Goal: Information Seeking & Learning: Learn about a topic

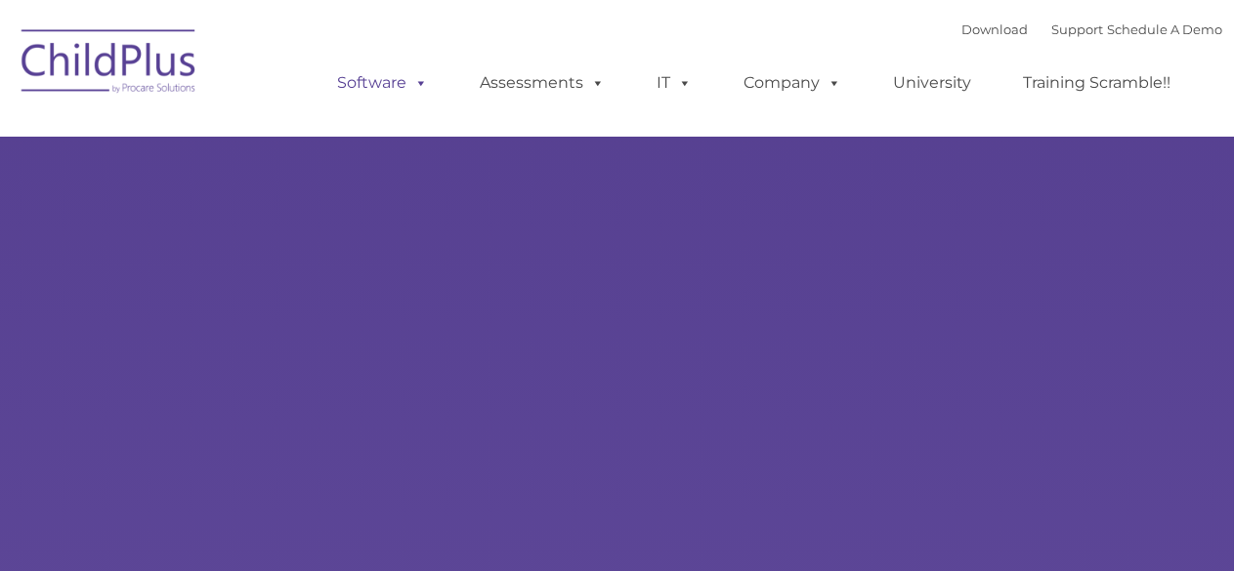
click at [410, 79] on span at bounding box center [417, 82] width 21 height 19
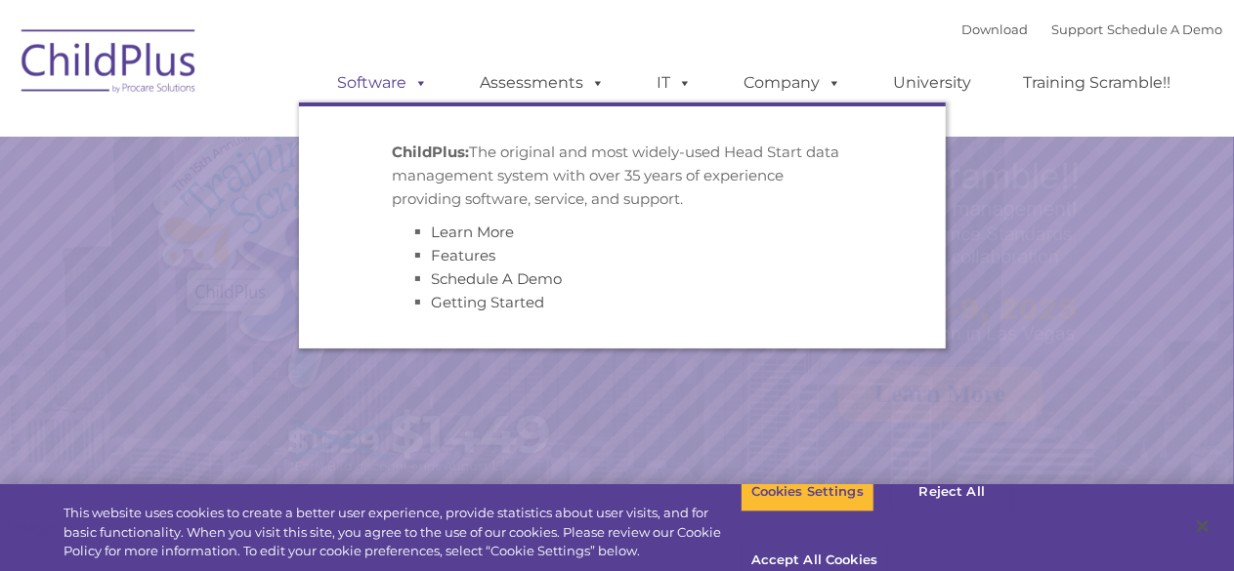
select select "MEDIUM"
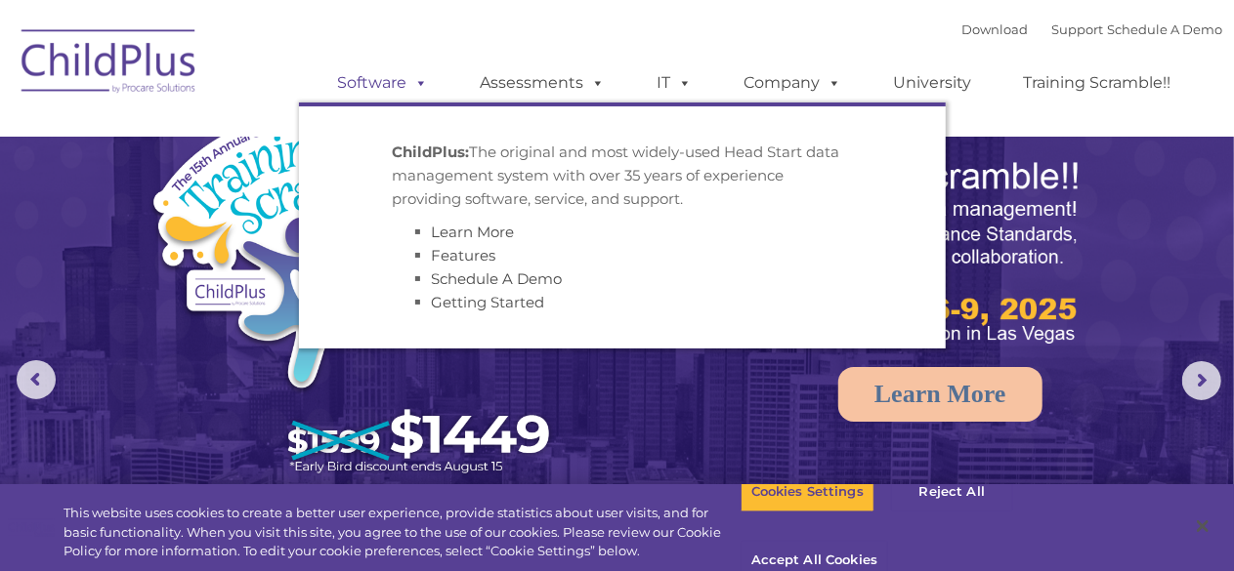
click at [410, 87] on span at bounding box center [417, 82] width 21 height 19
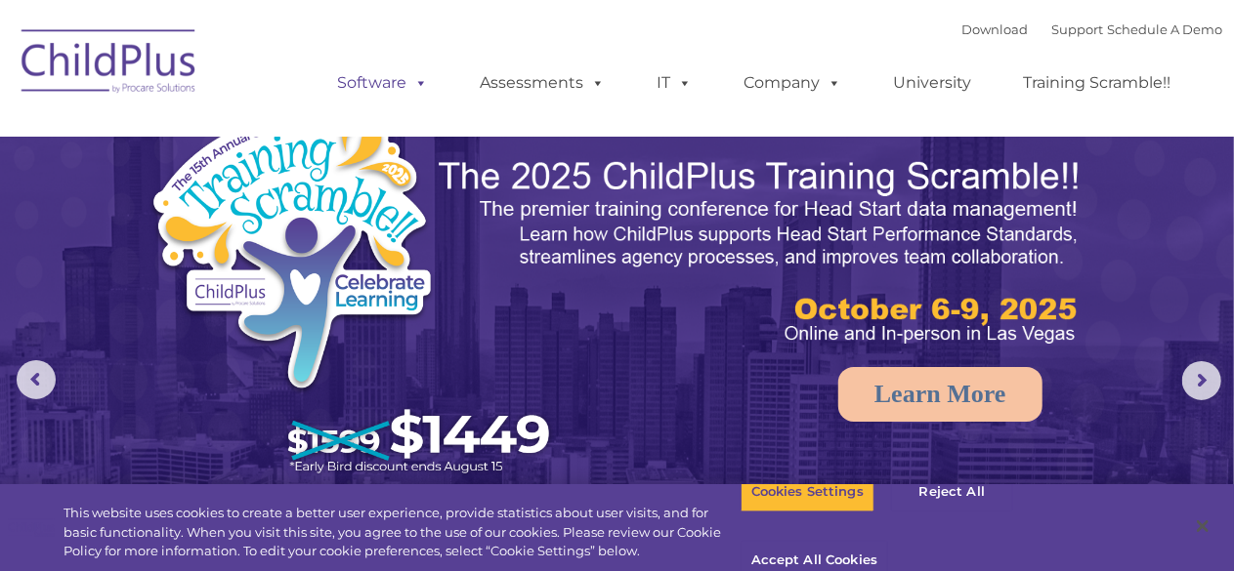
click at [410, 87] on span at bounding box center [417, 82] width 21 height 19
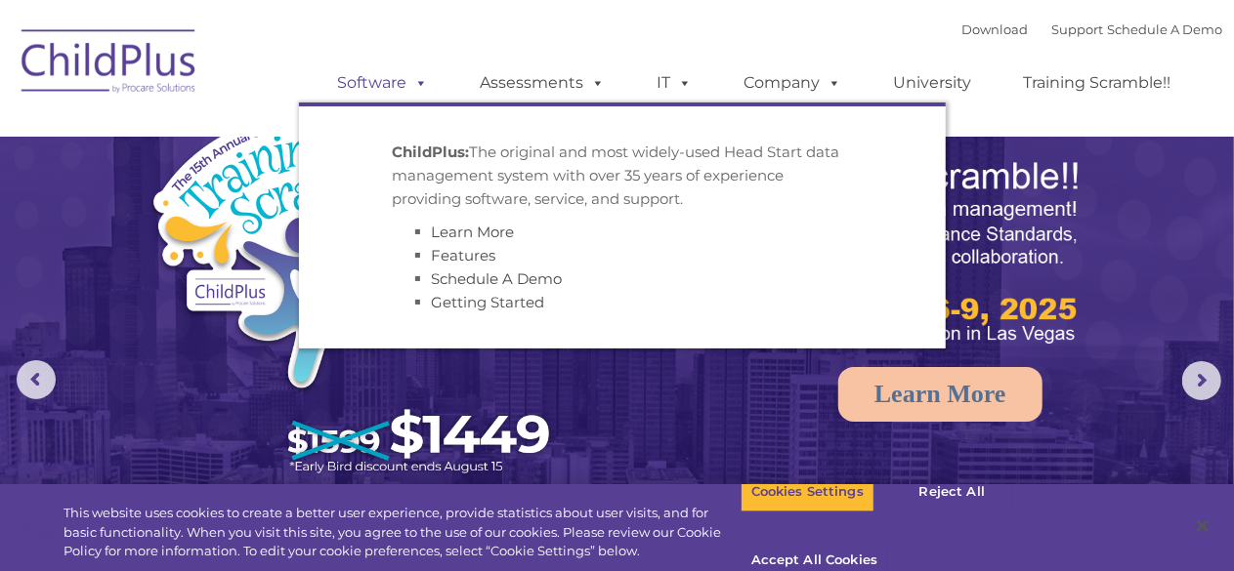
click at [410, 87] on span at bounding box center [417, 82] width 21 height 19
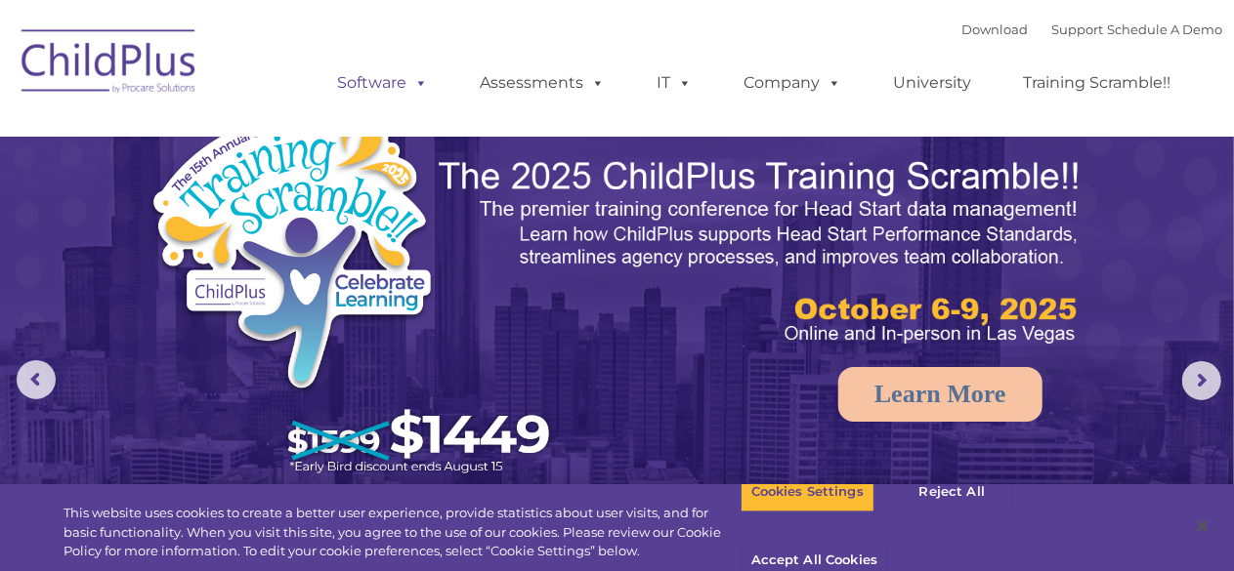
click at [410, 87] on span at bounding box center [417, 82] width 21 height 19
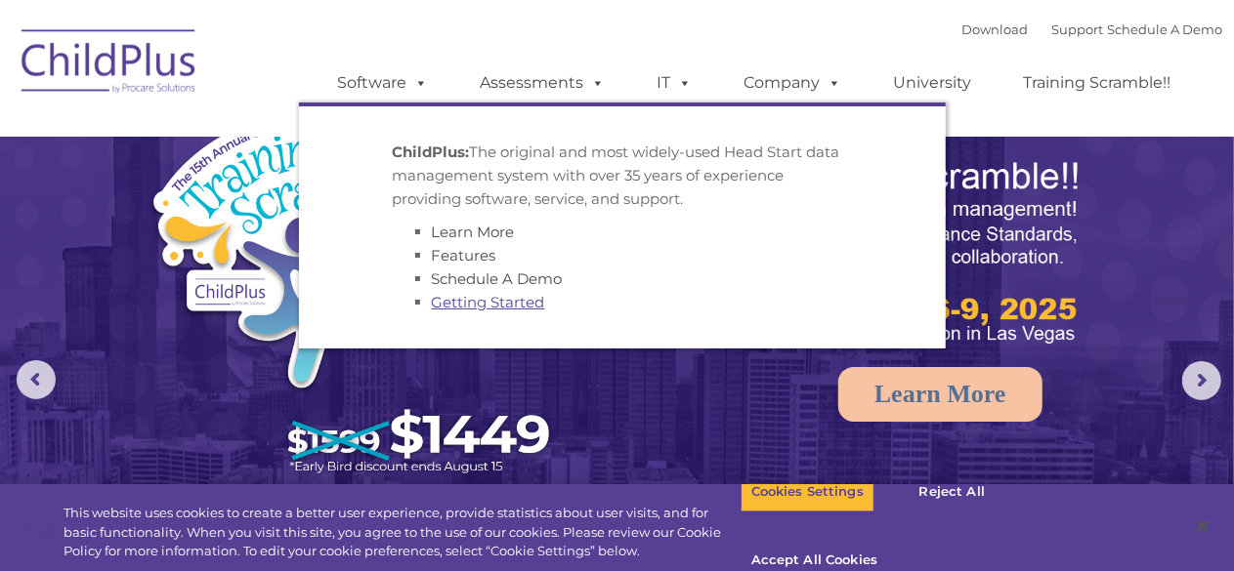
click at [509, 308] on link "Getting Started" at bounding box center [488, 302] width 113 height 19
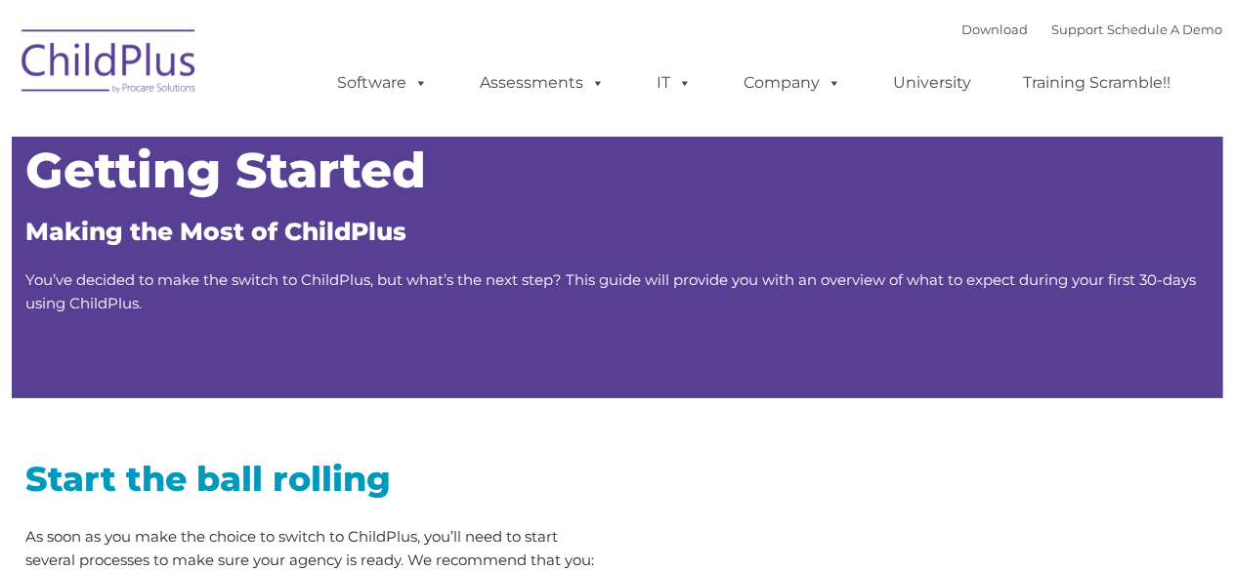
type input ""
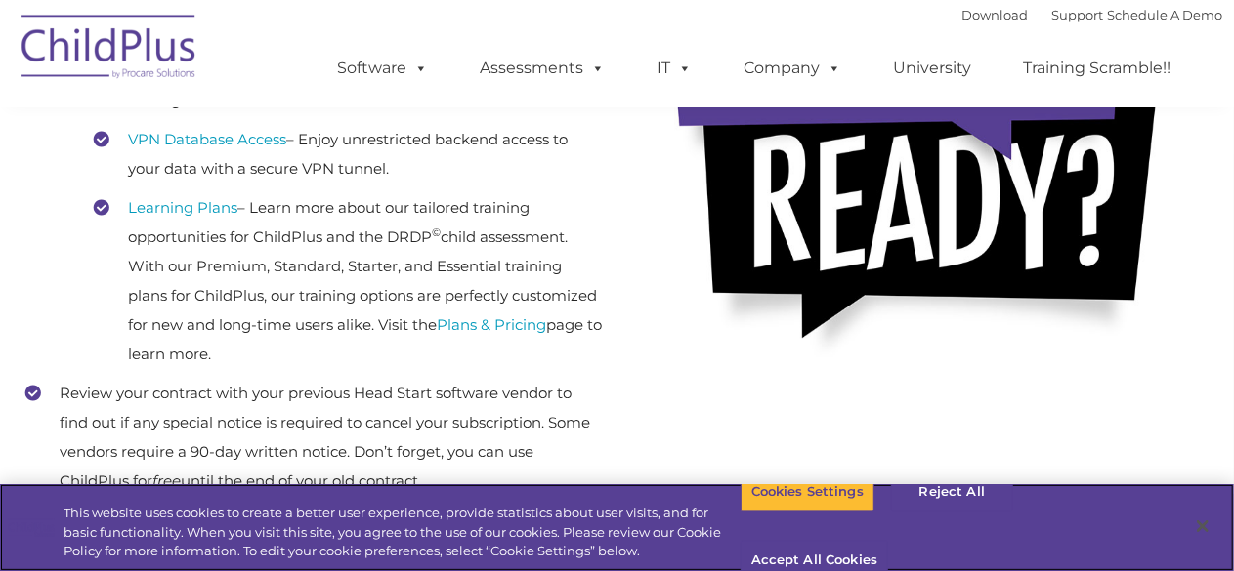
scroll to position [650, 0]
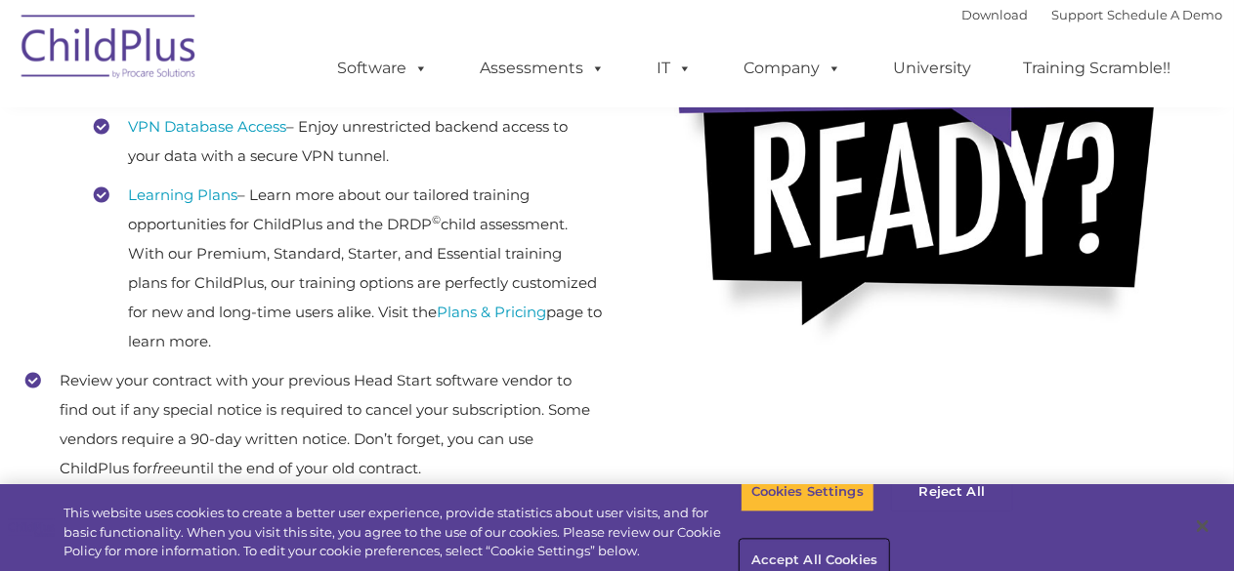
click at [888, 541] on button "Accept All Cookies" at bounding box center [813, 561] width 147 height 41
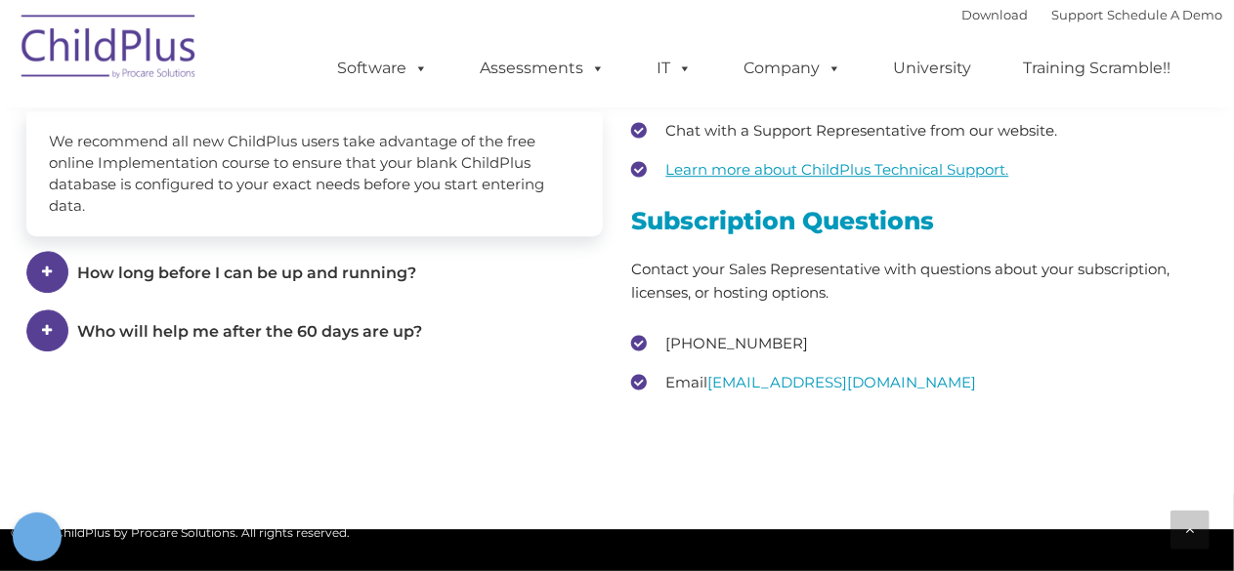
scroll to position [2848, 0]
